Goal: Task Accomplishment & Management: Use online tool/utility

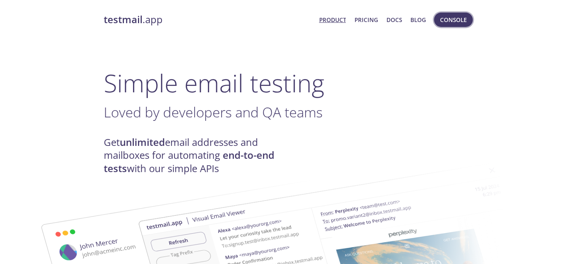
click at [455, 25] on button "Console" at bounding box center [453, 20] width 39 height 14
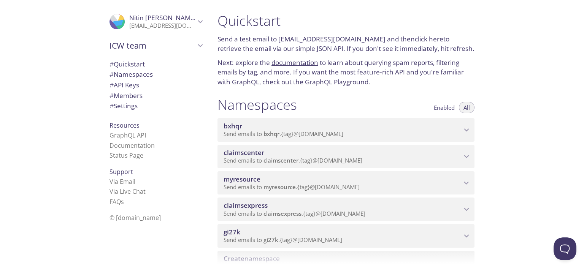
click at [391, 183] on span "myresource" at bounding box center [343, 179] width 238 height 8
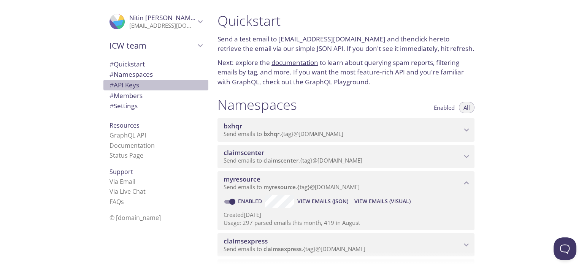
click at [127, 89] on span "# API Keys" at bounding box center [125, 85] width 30 height 9
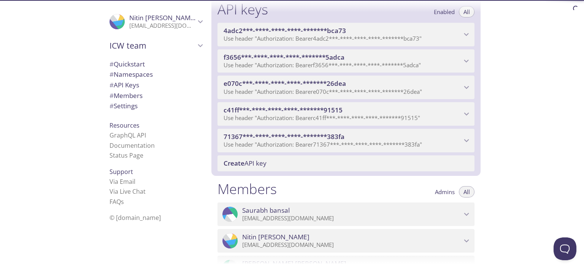
scroll to position [311, 0]
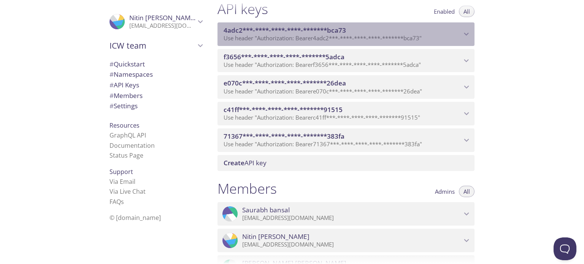
click at [348, 34] on span "Use header "Authorization: Bearer 4adc2***-****-****-****-*******bca73 "" at bounding box center [323, 38] width 198 height 8
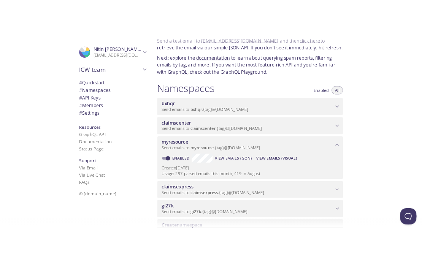
scroll to position [7, 0]
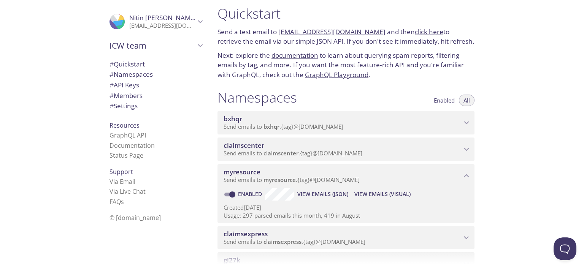
click at [382, 192] on span "View Emails (Visual)" at bounding box center [382, 194] width 56 height 9
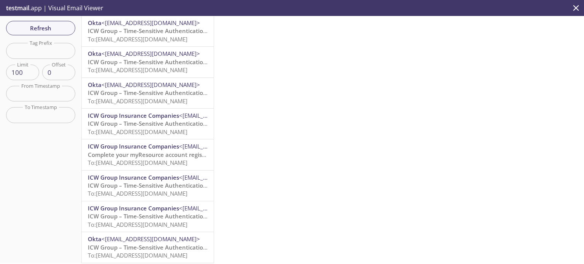
click at [152, 35] on span "ICW Group – Time-Sensitive Authentication Code" at bounding box center [155, 31] width 135 height 8
